Goal: Navigation & Orientation: Find specific page/section

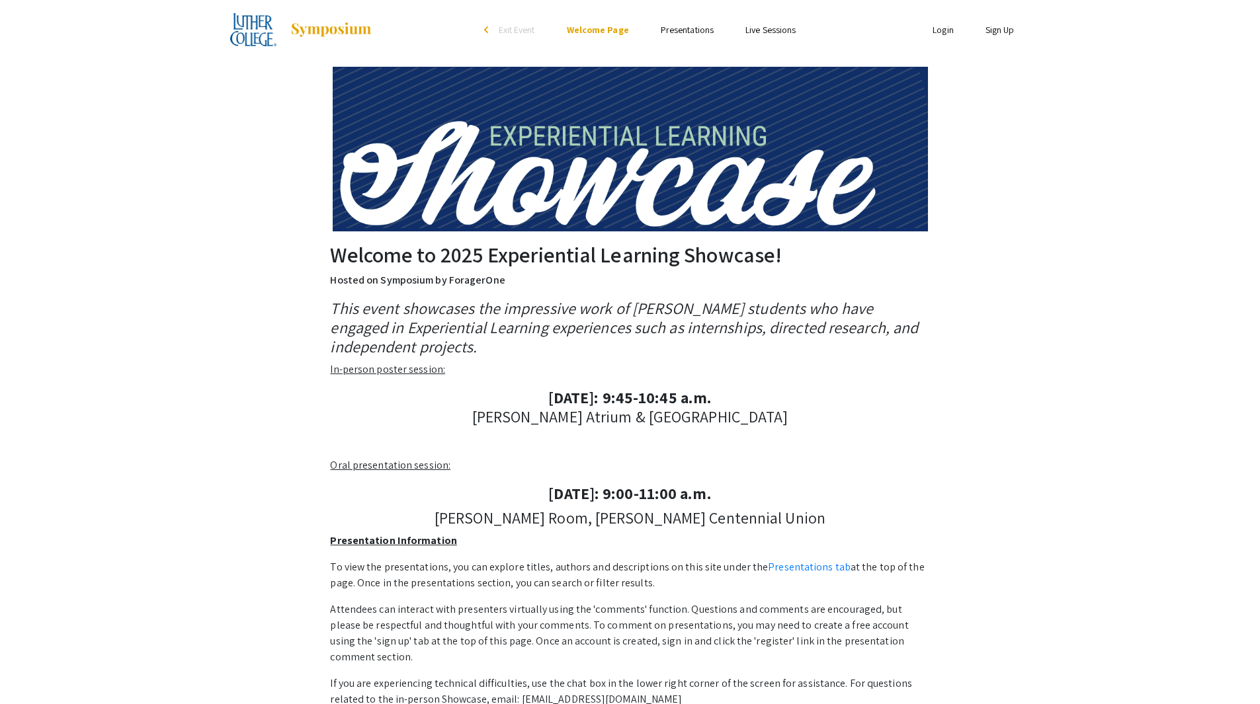
click at [702, 25] on link "Presentations" at bounding box center [687, 30] width 53 height 12
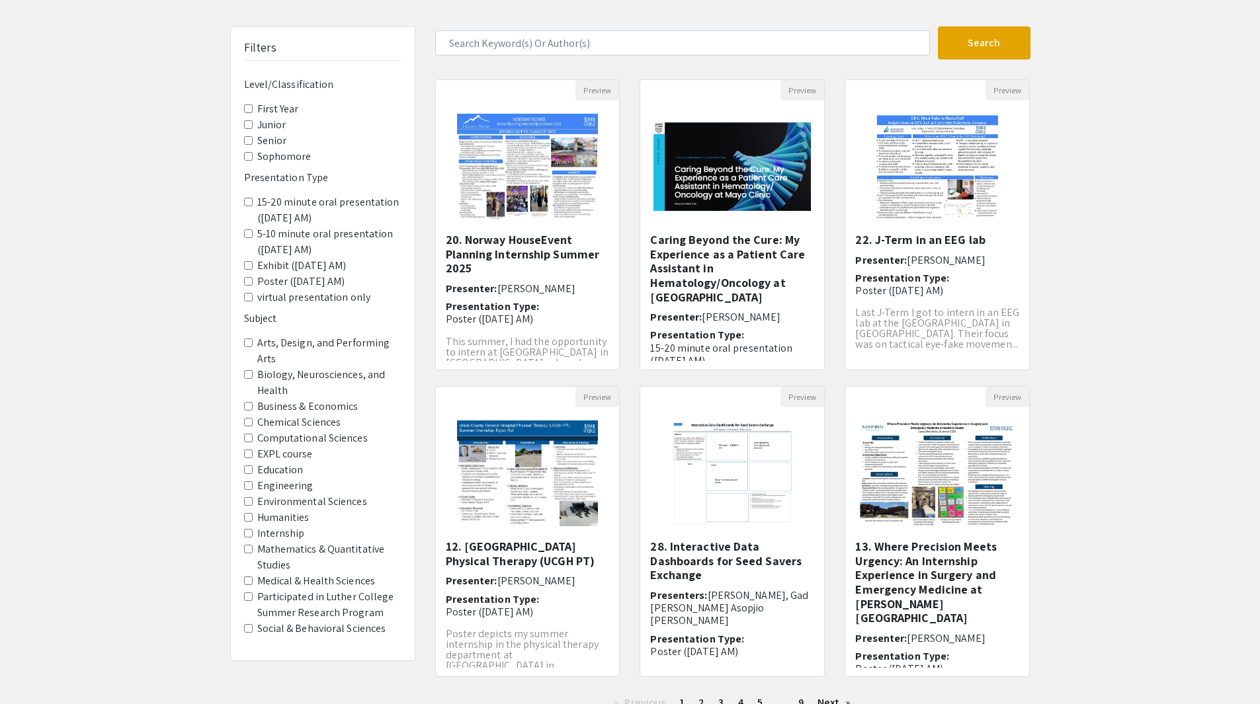
scroll to position [132, 0]
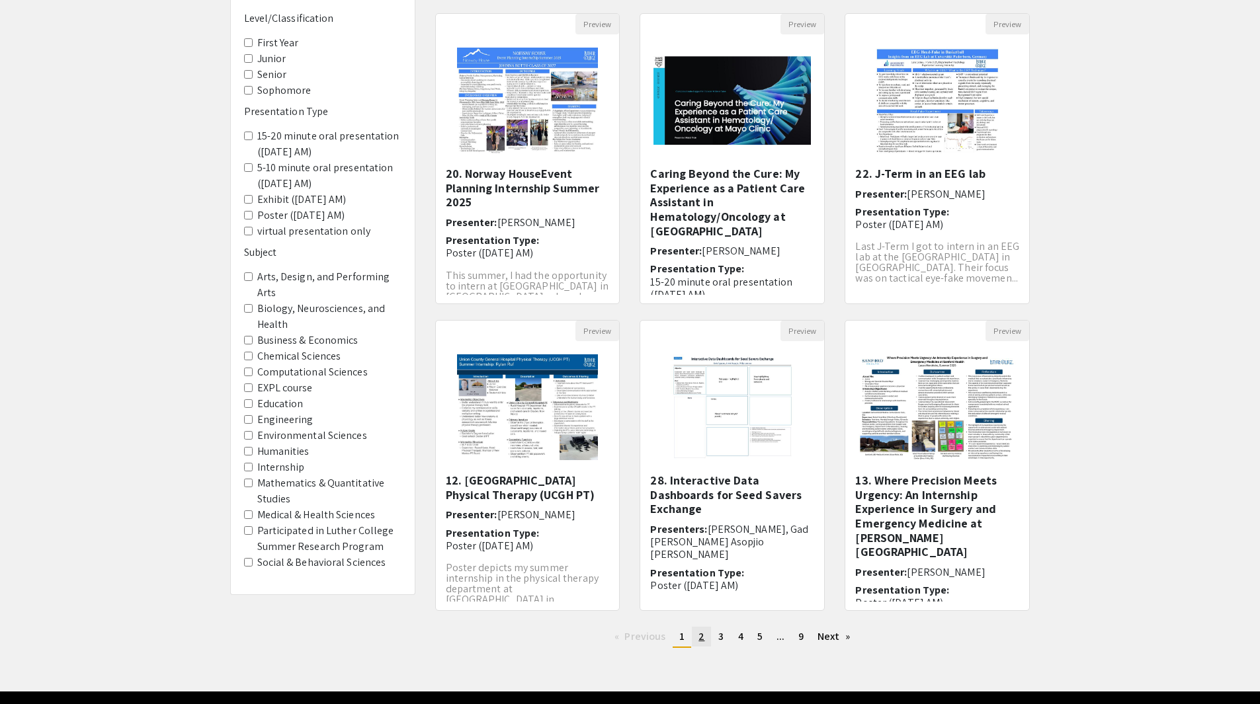
click at [706, 634] on link "page 2" at bounding box center [701, 637] width 19 height 20
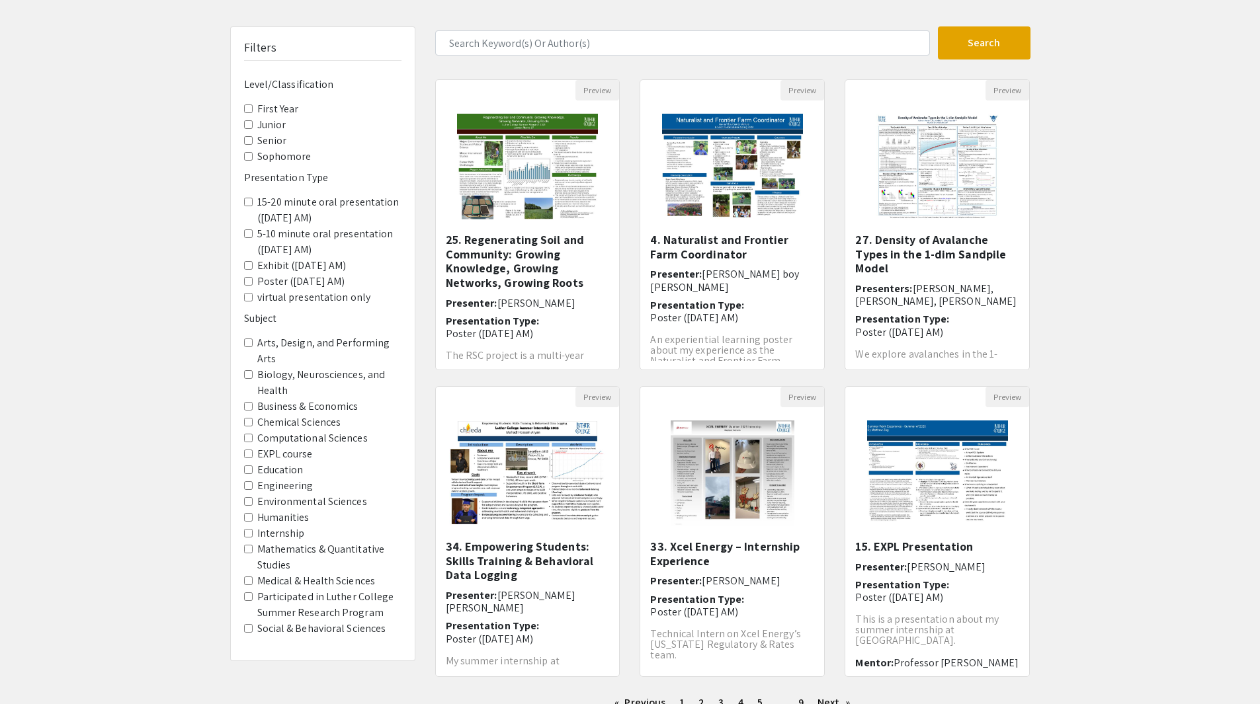
scroll to position [173, 0]
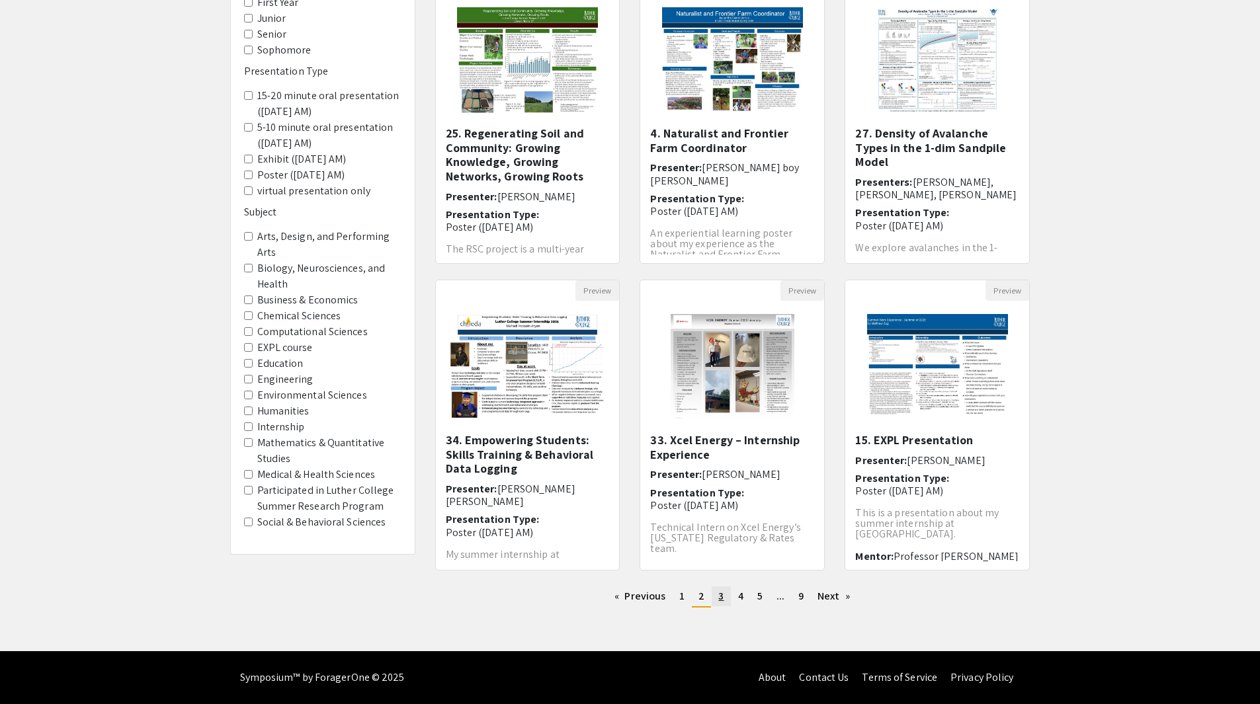
click at [725, 600] on link "page 3" at bounding box center [720, 596] width 19 height 20
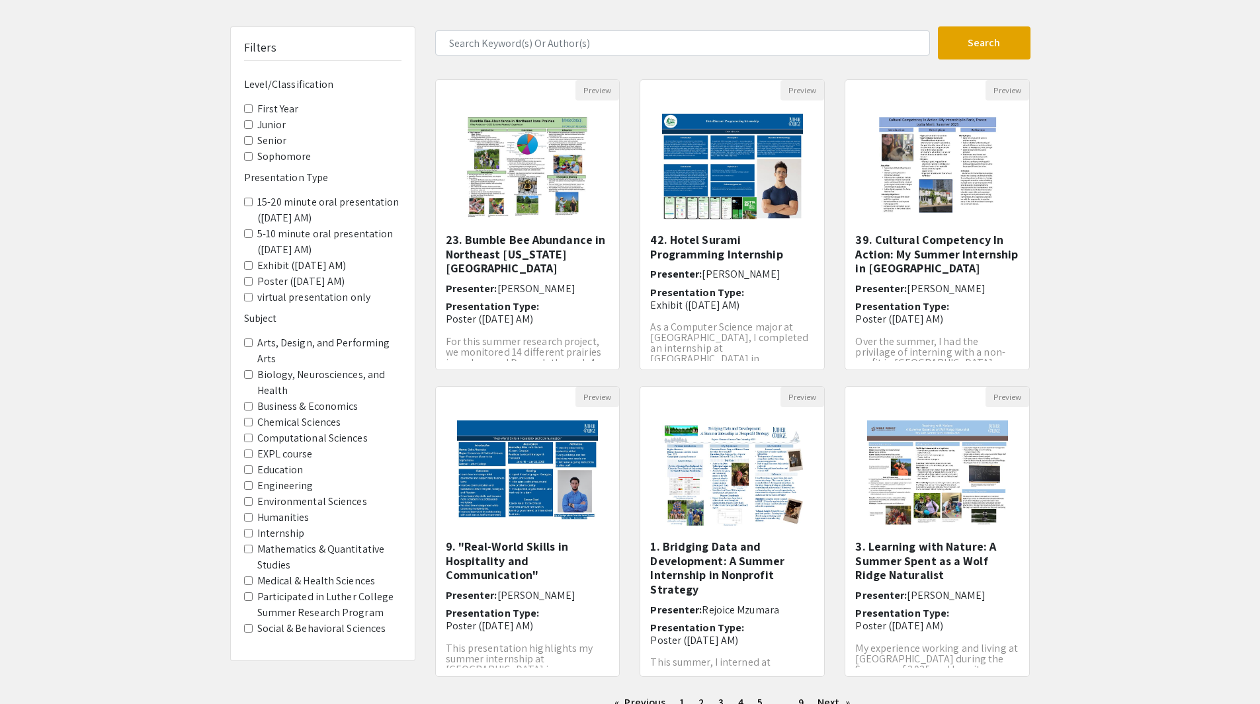
scroll to position [132, 0]
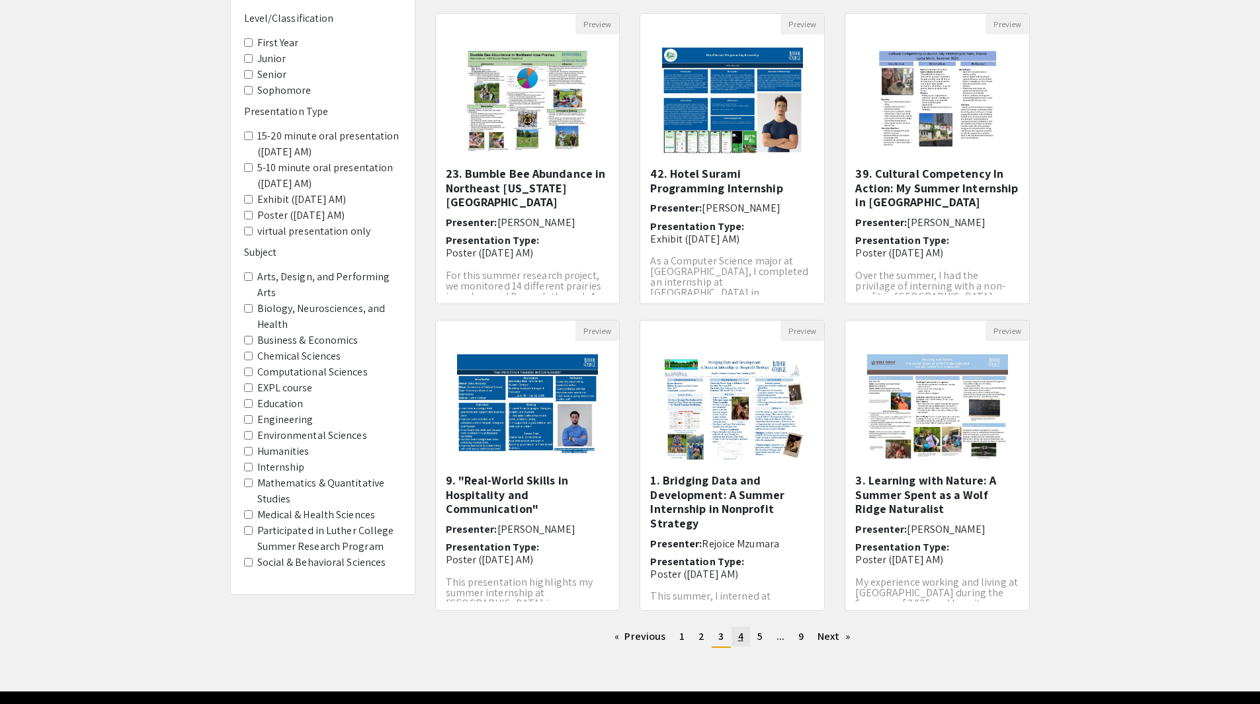
click at [744, 639] on link "page 4" at bounding box center [740, 637] width 19 height 20
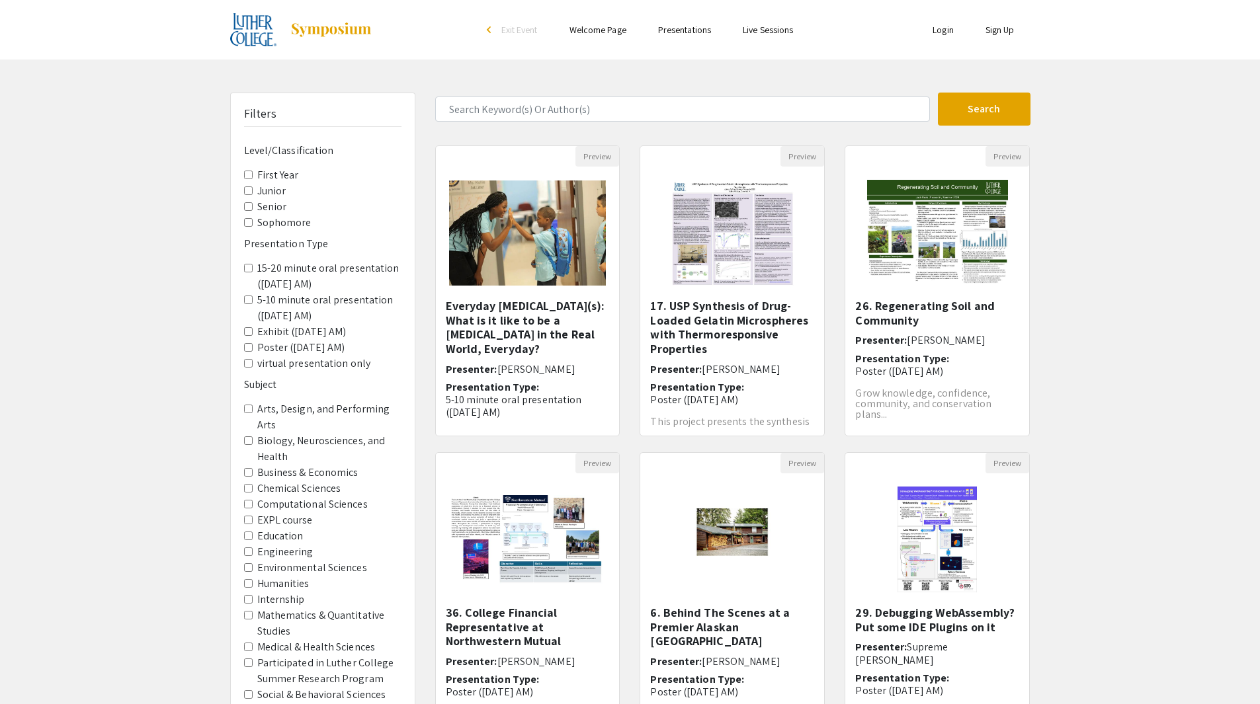
scroll to position [173, 0]
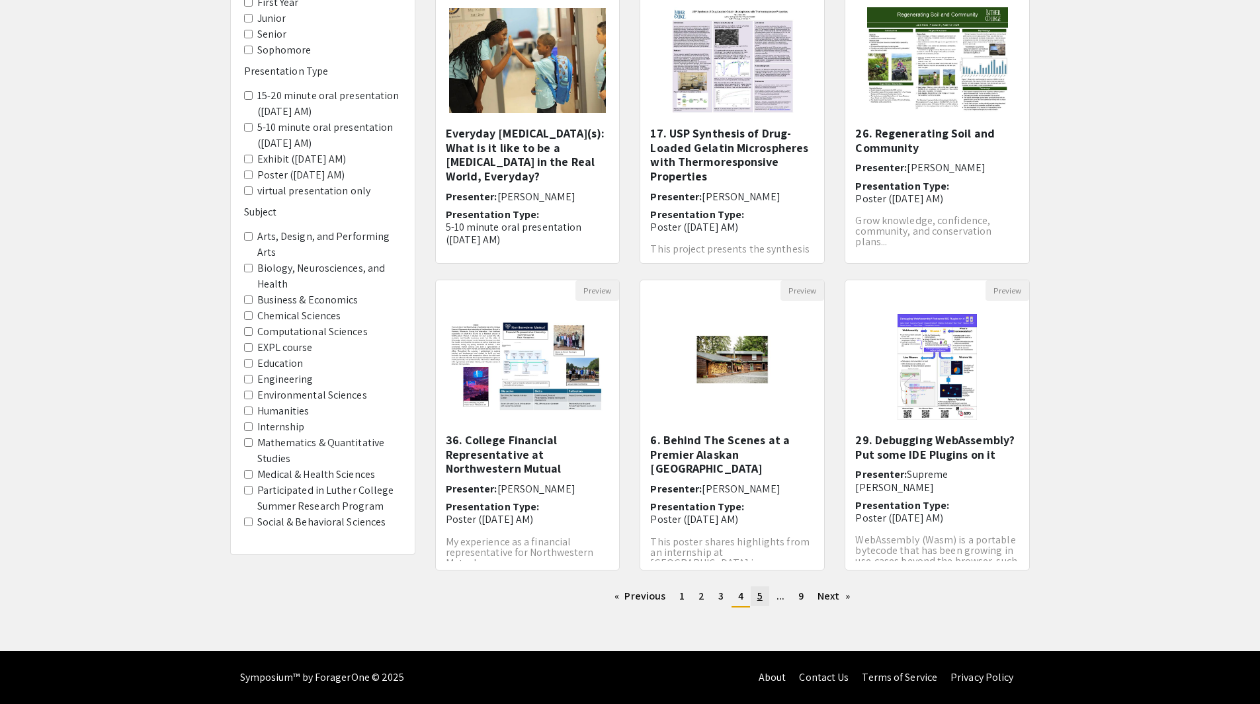
click at [767, 601] on link "page 5" at bounding box center [759, 596] width 19 height 20
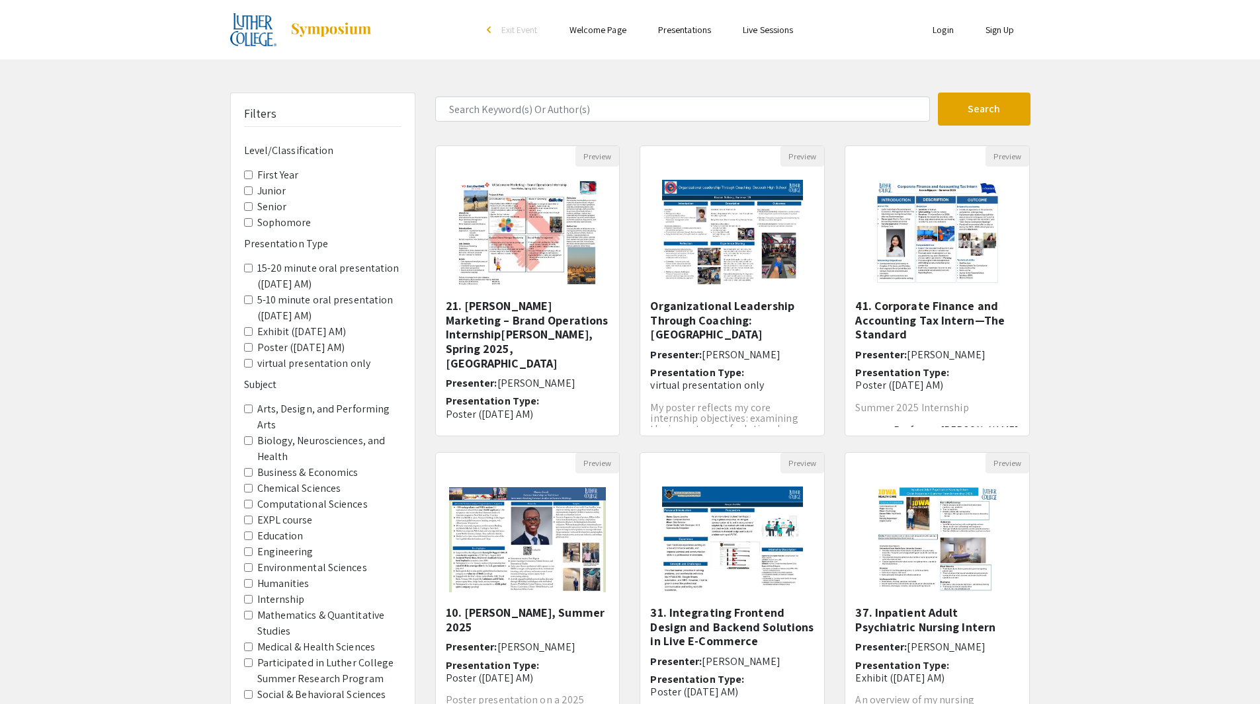
scroll to position [173, 0]
